Goal: Task Accomplishment & Management: Manage account settings

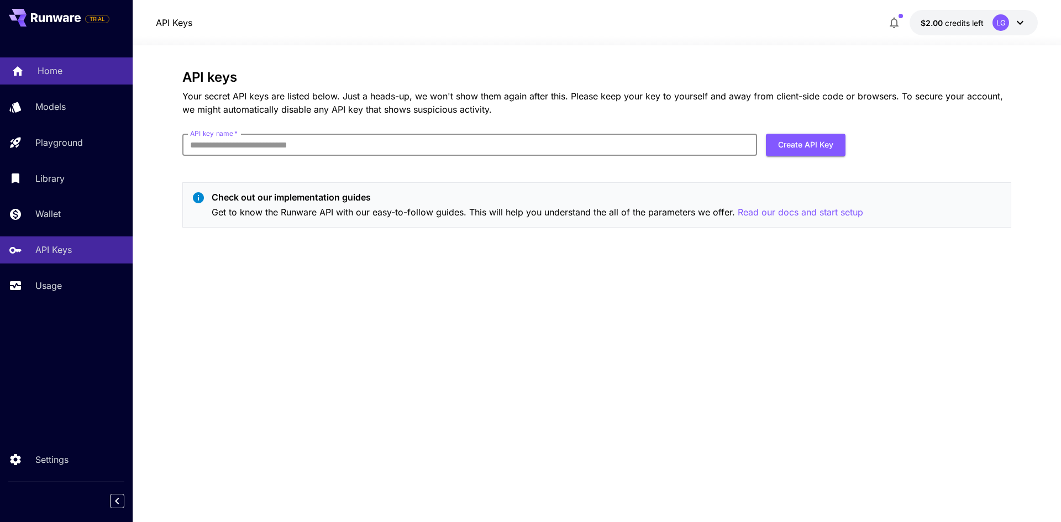
click at [45, 77] on p "Home" at bounding box center [50, 70] width 25 height 13
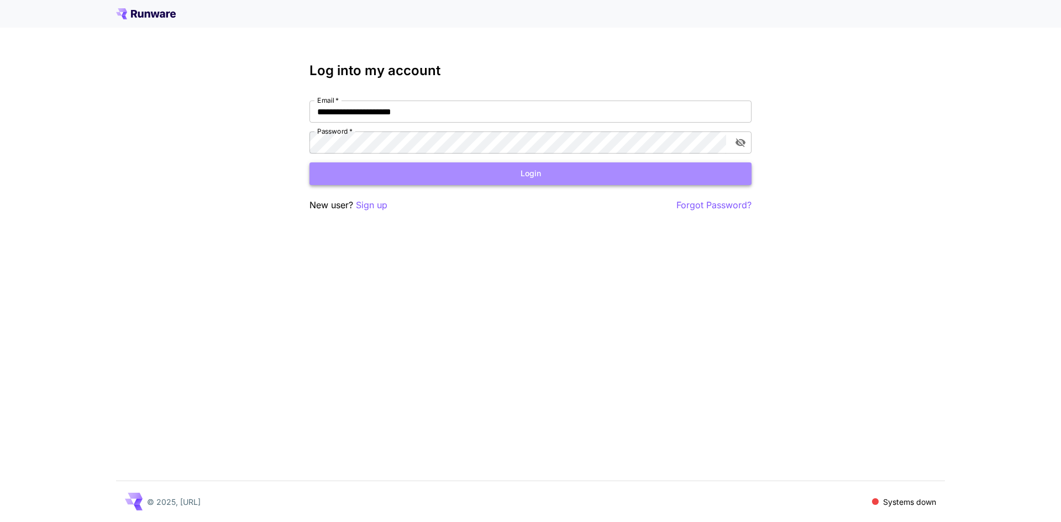
click at [466, 182] on button "Login" at bounding box center [530, 173] width 442 height 23
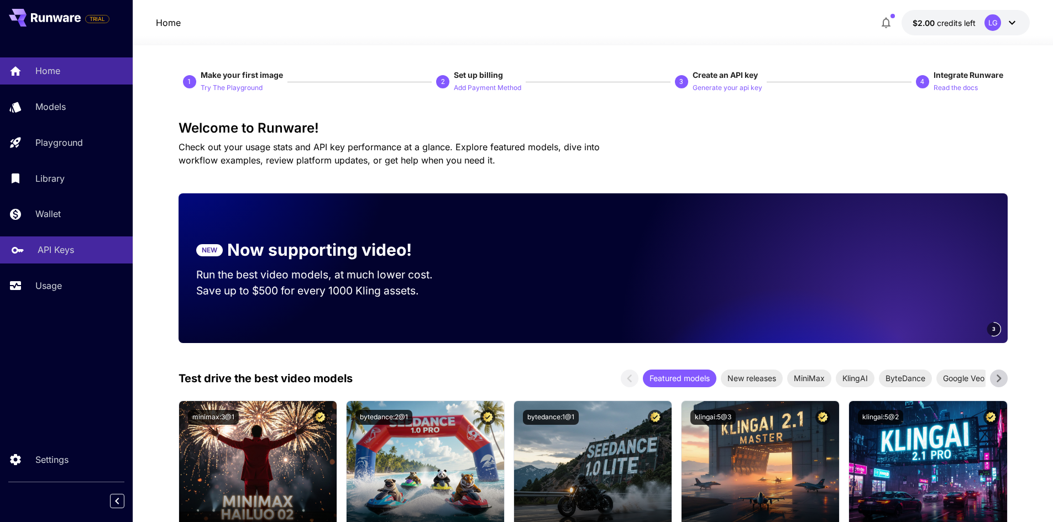
click at [61, 253] on p "API Keys" at bounding box center [56, 249] width 36 height 13
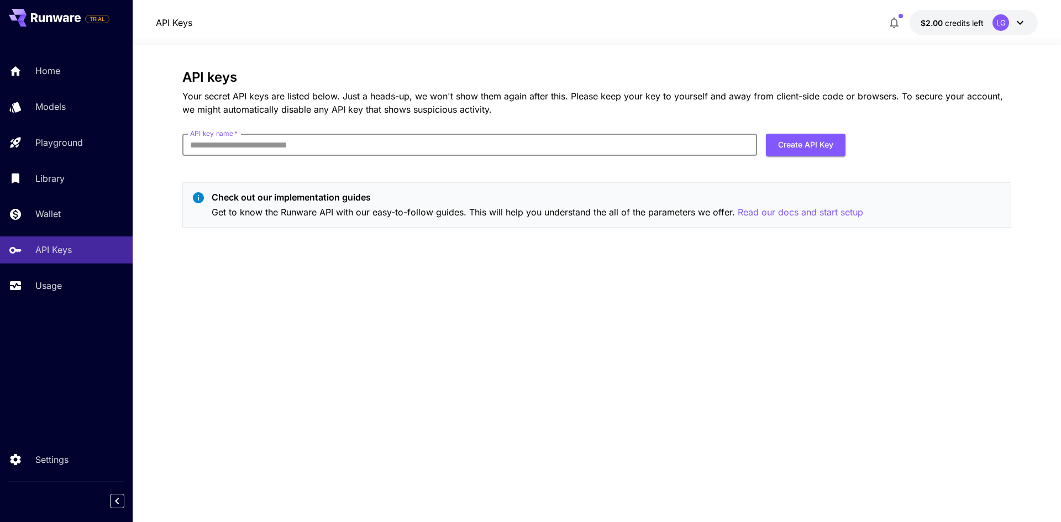
click at [329, 148] on input "API key name   *" at bounding box center [469, 145] width 575 height 22
